Goal: Task Accomplishment & Management: Complete application form

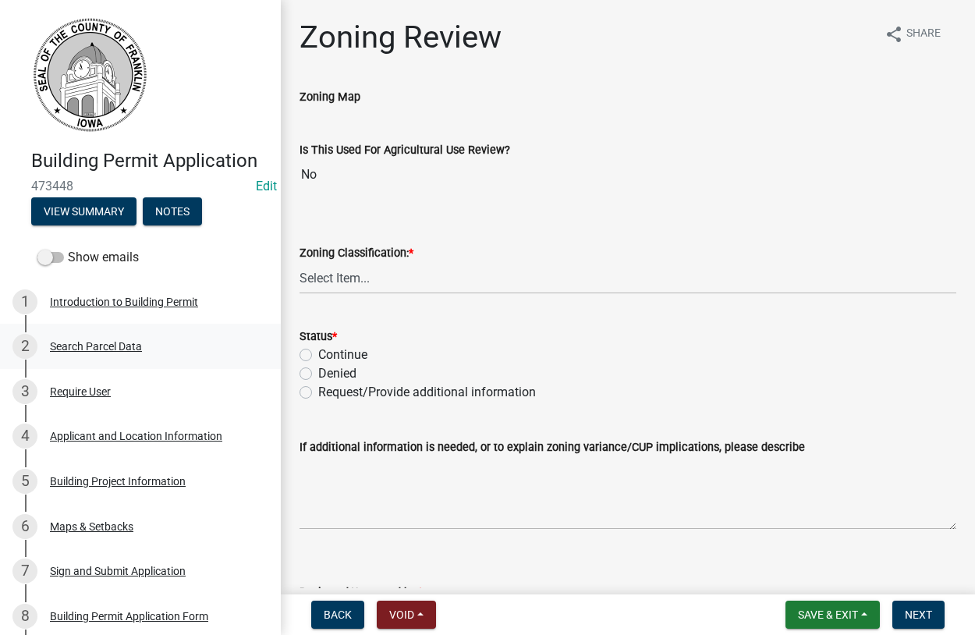
click at [76, 346] on div "Search Parcel Data" at bounding box center [96, 346] width 92 height 11
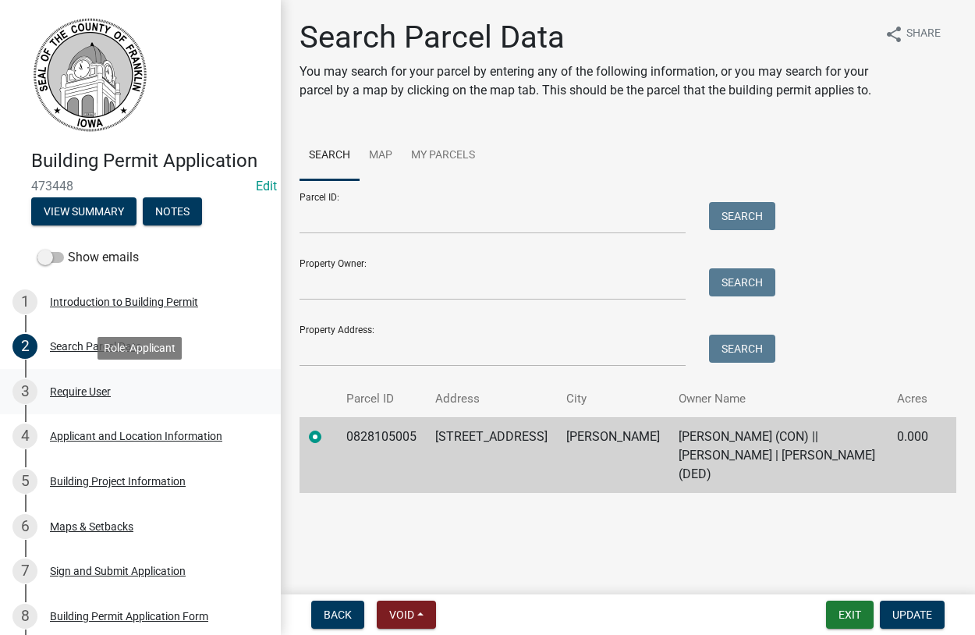
click at [87, 386] on div "Require User" at bounding box center [80, 391] width 61 height 11
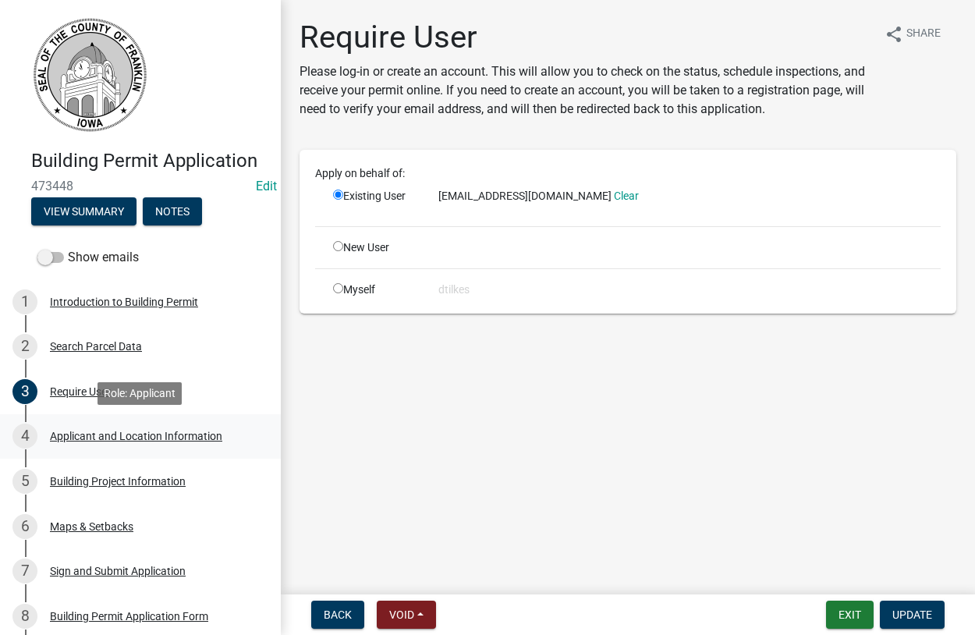
click at [75, 436] on div "Applicant and Location Information" at bounding box center [136, 435] width 172 height 11
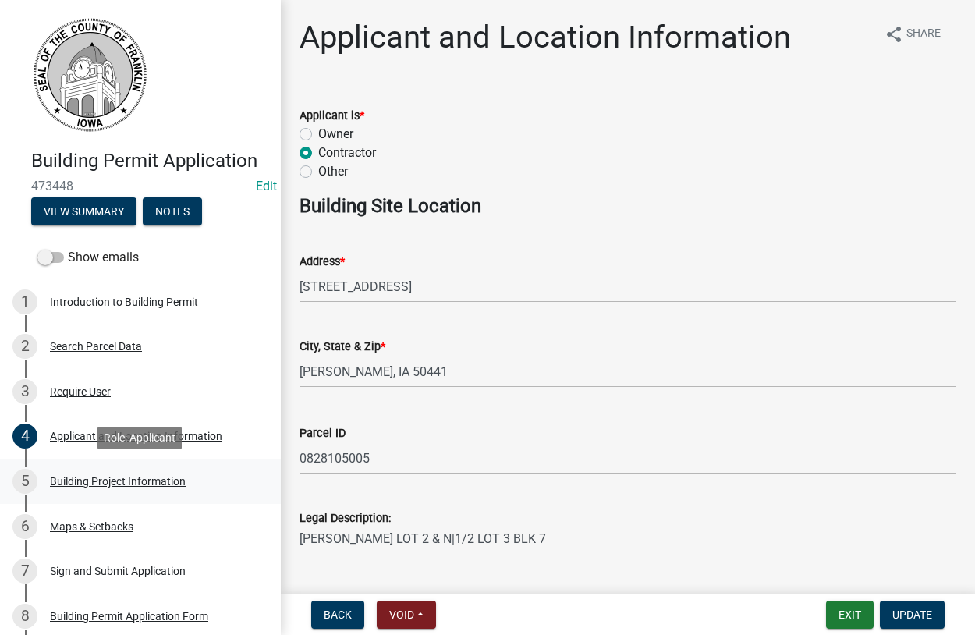
click at [94, 478] on div "Building Project Information" at bounding box center [118, 481] width 136 height 11
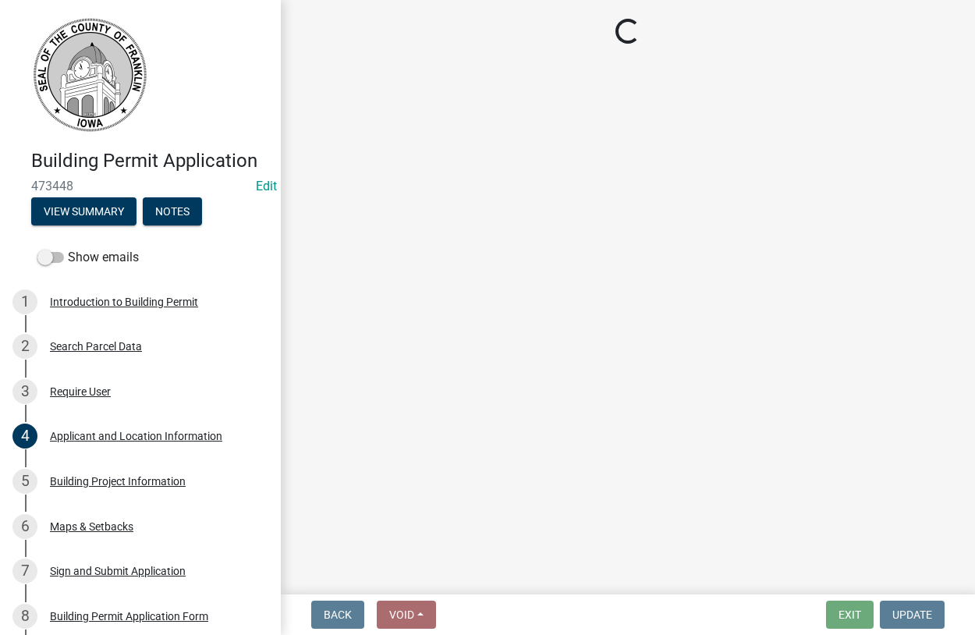
select select "8c62c722-4692-4cc5-99e8-d1aa43e90306"
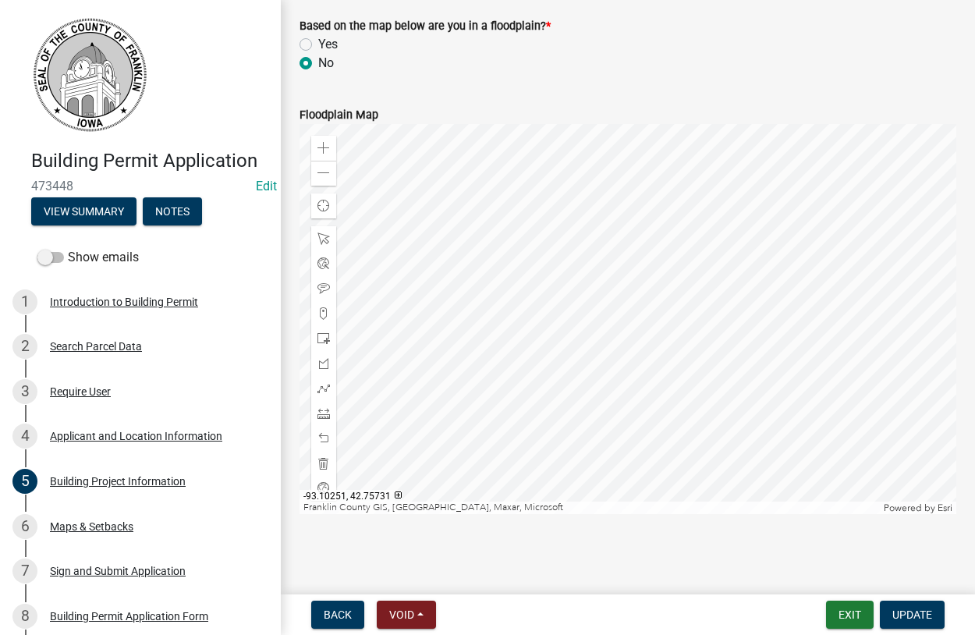
scroll to position [1955, 0]
click at [74, 528] on div "Maps & Setbacks" at bounding box center [91, 526] width 83 height 11
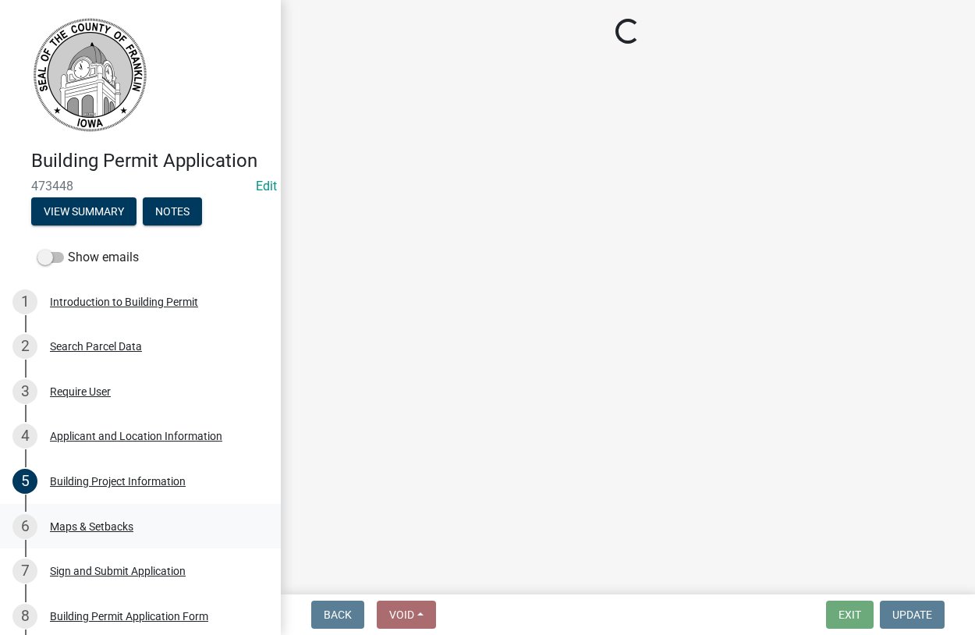
scroll to position [0, 0]
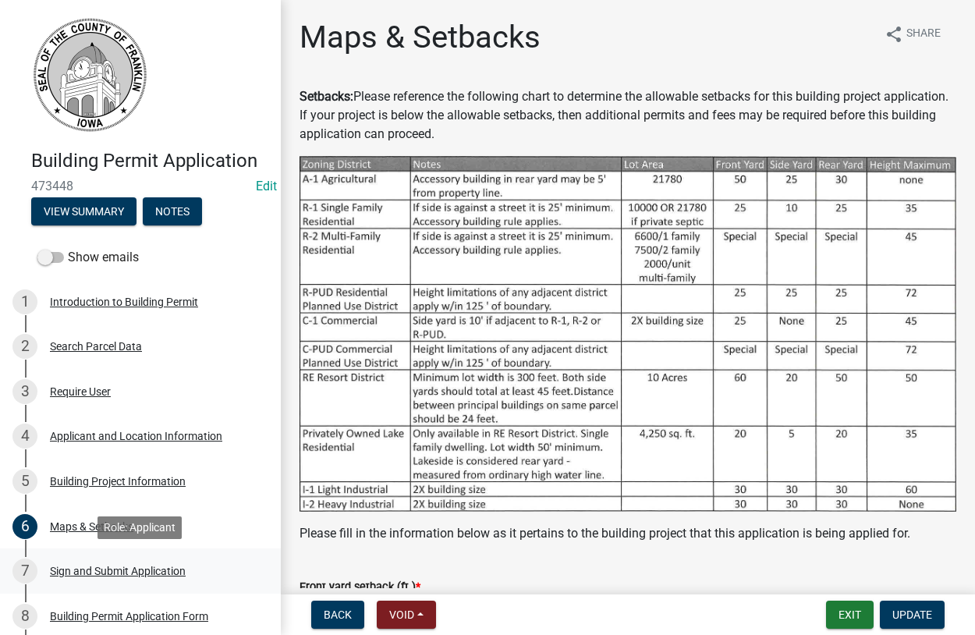
click at [77, 576] on div "Sign and Submit Application" at bounding box center [118, 570] width 136 height 11
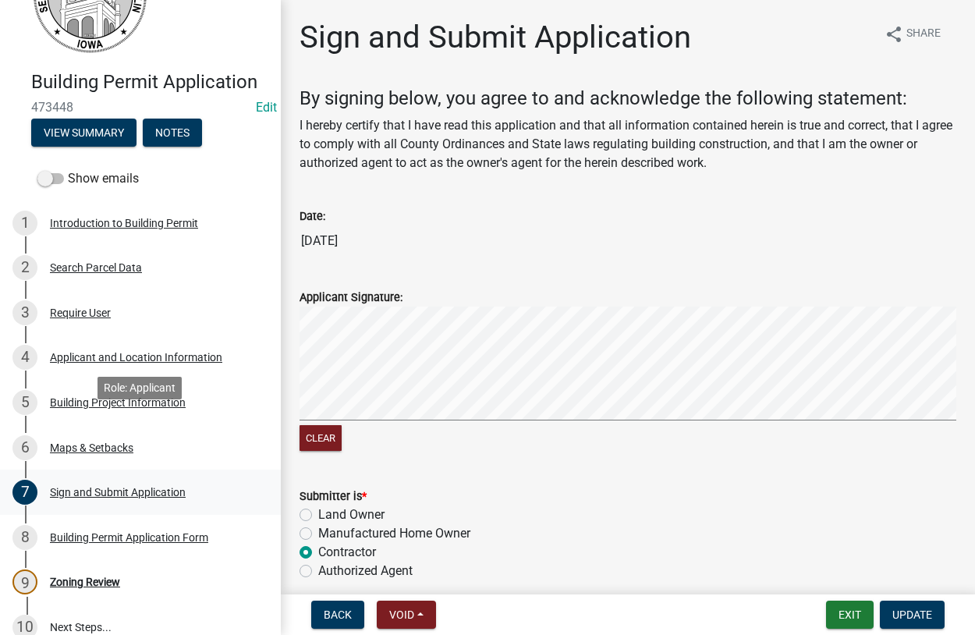
scroll to position [159, 0]
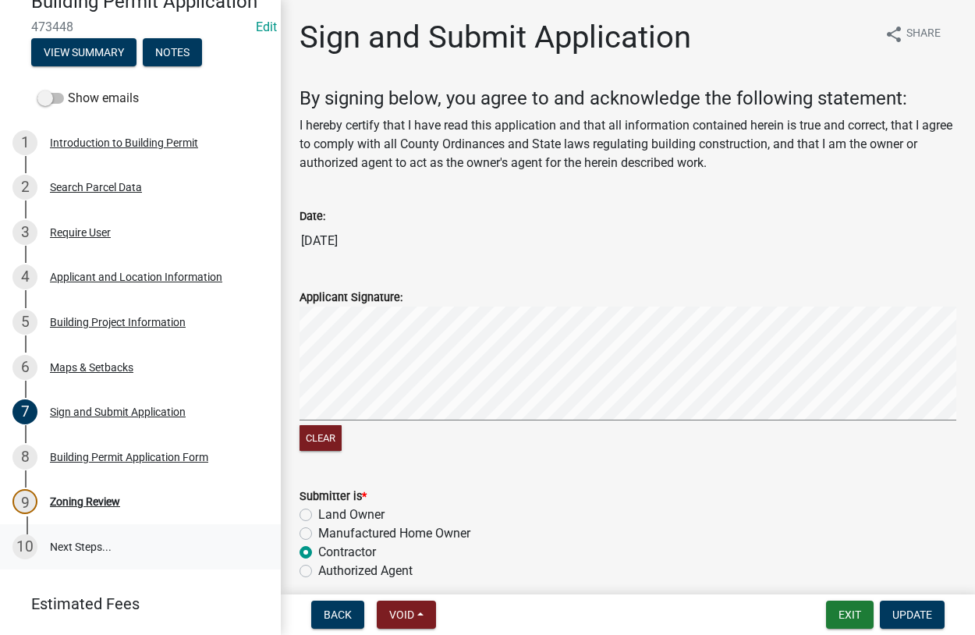
click at [76, 544] on link "10 Next Steps..." at bounding box center [140, 546] width 281 height 45
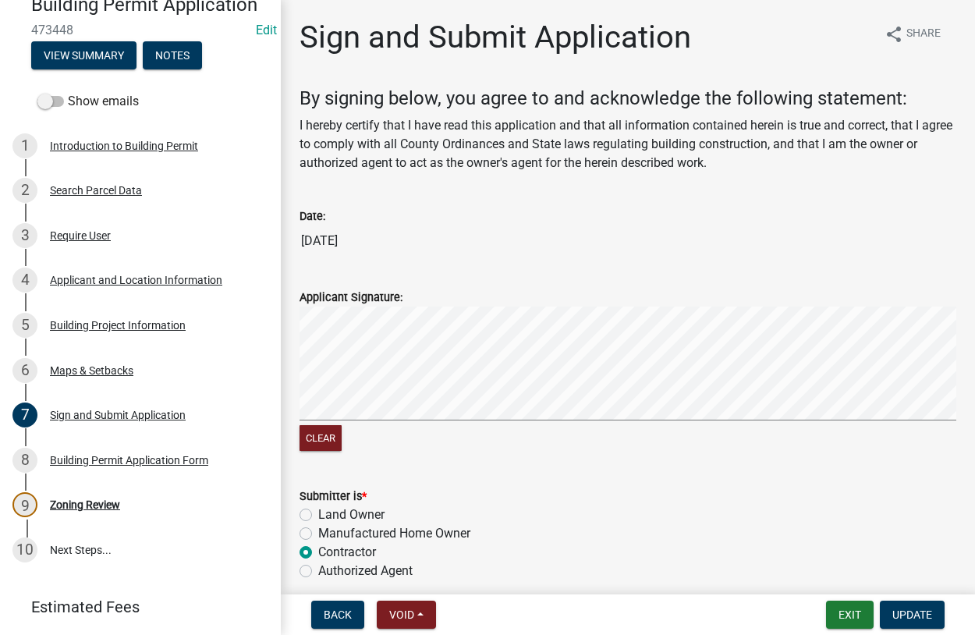
scroll to position [204, 0]
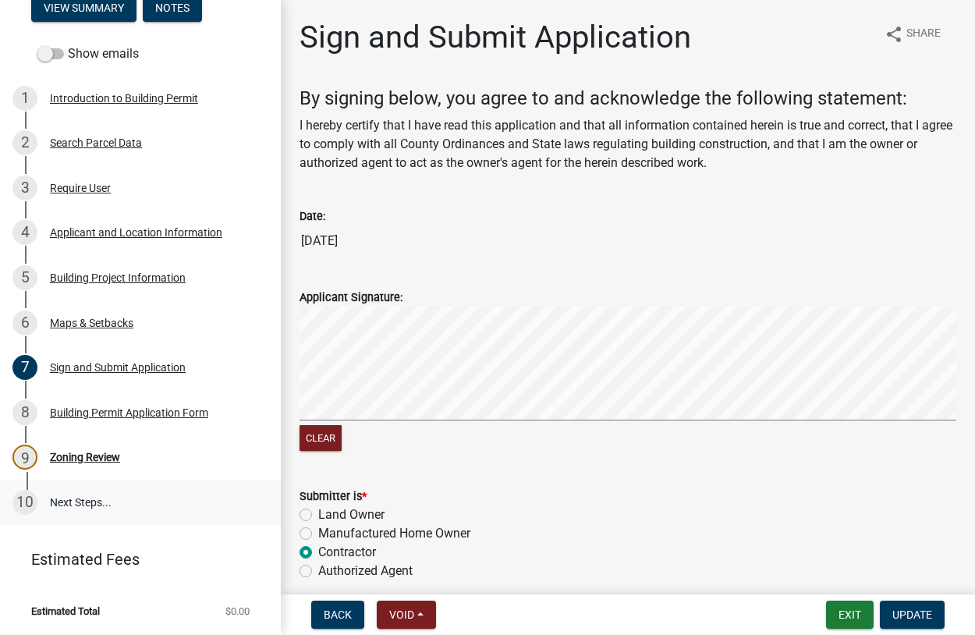
click at [71, 503] on link "10 Next Steps..." at bounding box center [140, 502] width 281 height 45
click at [75, 458] on div "Zoning Review" at bounding box center [85, 457] width 70 height 11
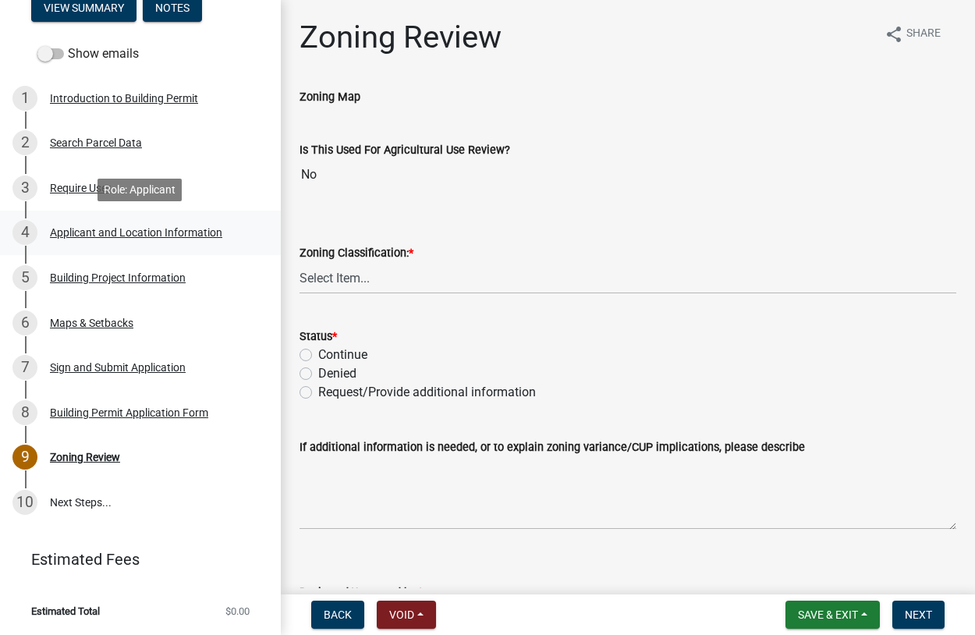
click at [21, 236] on div "4" at bounding box center [24, 232] width 25 height 25
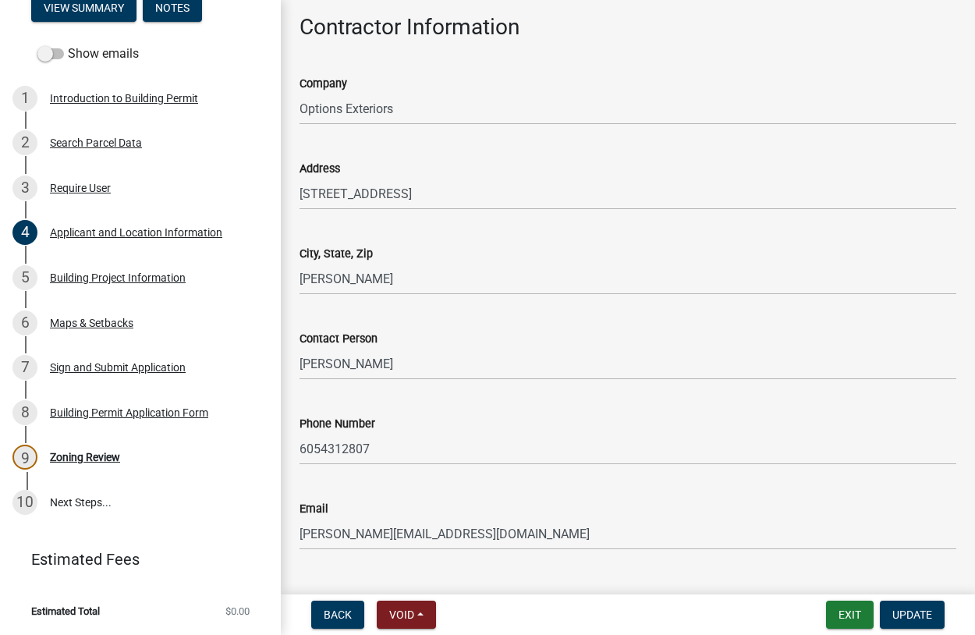
scroll to position [1334, 0]
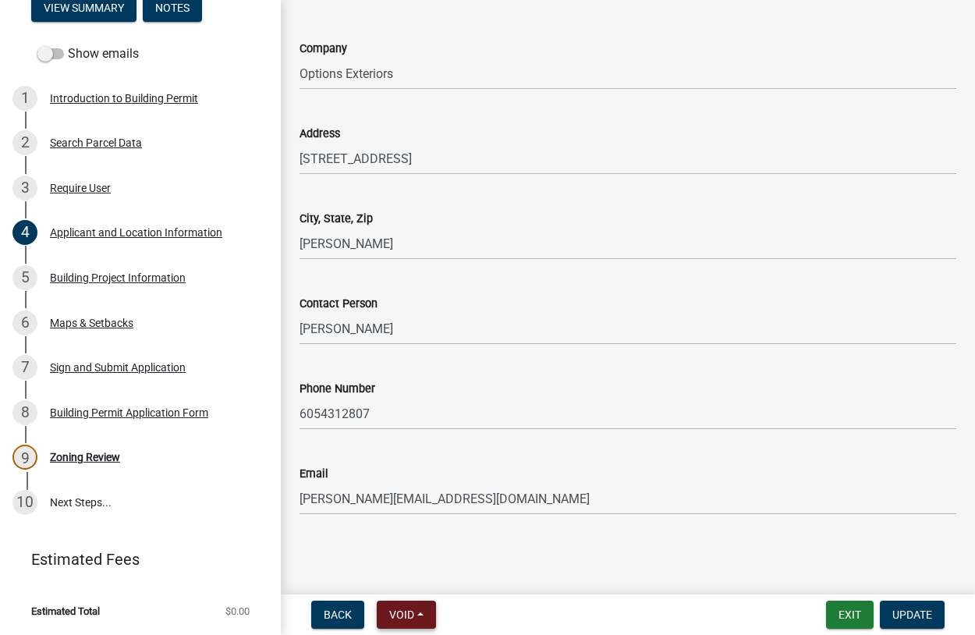
click at [402, 618] on span "Void" at bounding box center [401, 614] width 25 height 12
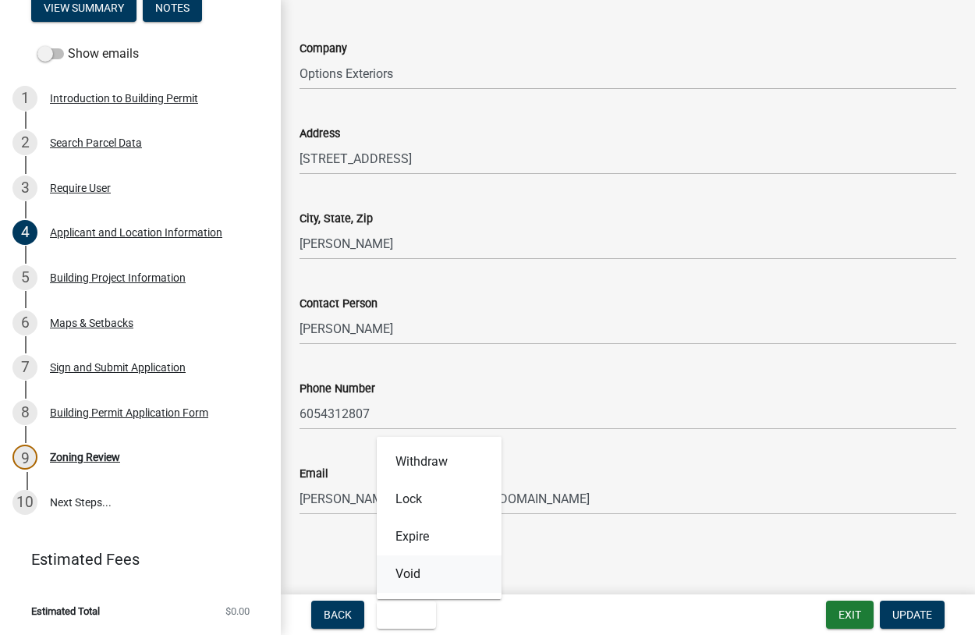
click at [420, 572] on button "Void" at bounding box center [439, 573] width 125 height 37
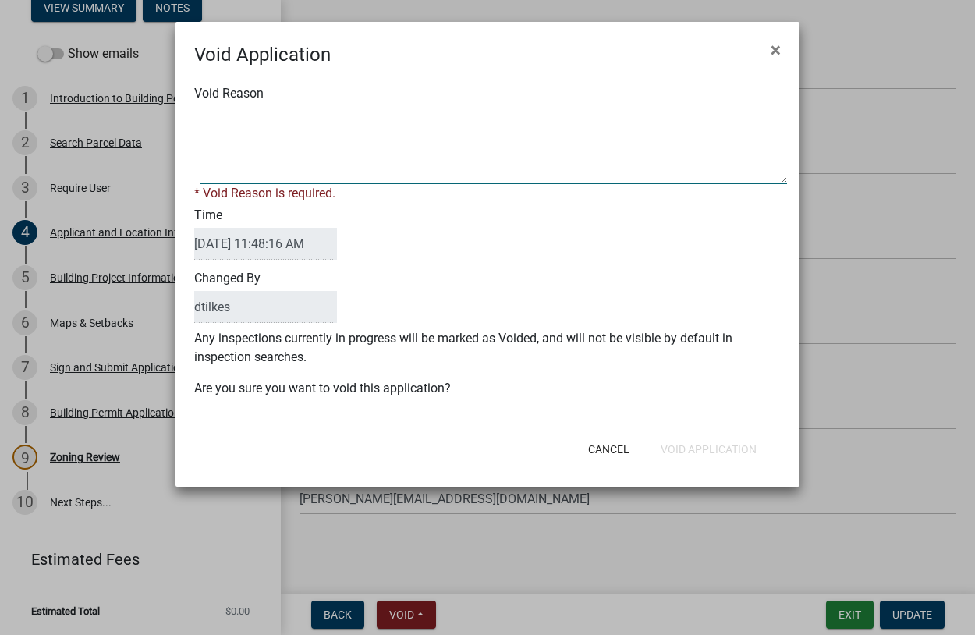
click at [230, 165] on textarea "Void Reason" at bounding box center [493, 145] width 586 height 78
type textarea "n"
type textarea "out of our jurisdiction"
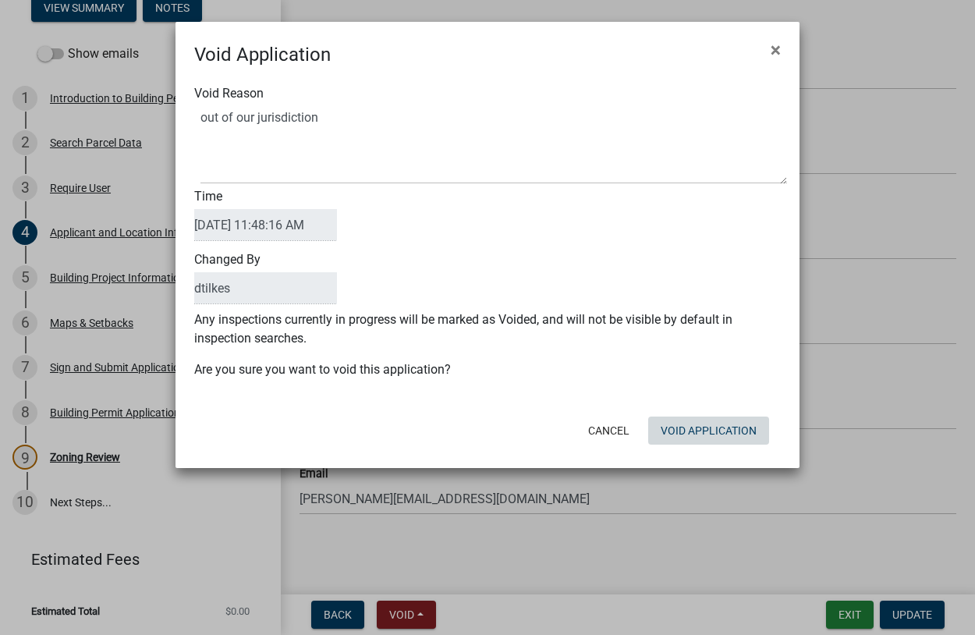
click at [699, 449] on div "Cancel Void Application" at bounding box center [589, 430] width 384 height 41
click at [702, 430] on button "Void Application" at bounding box center [708, 430] width 121 height 28
